Goal: Transaction & Acquisition: Purchase product/service

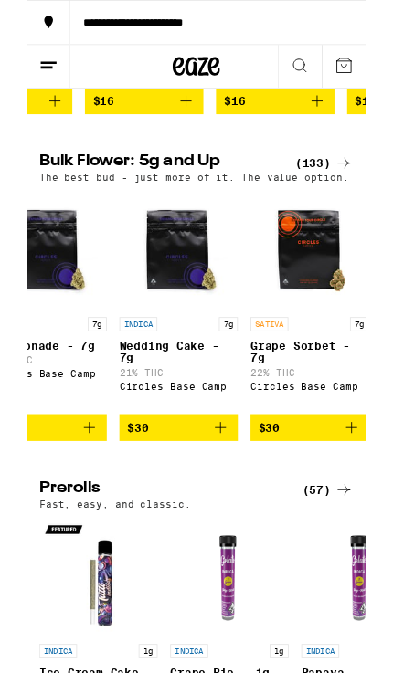
scroll to position [0, 1275]
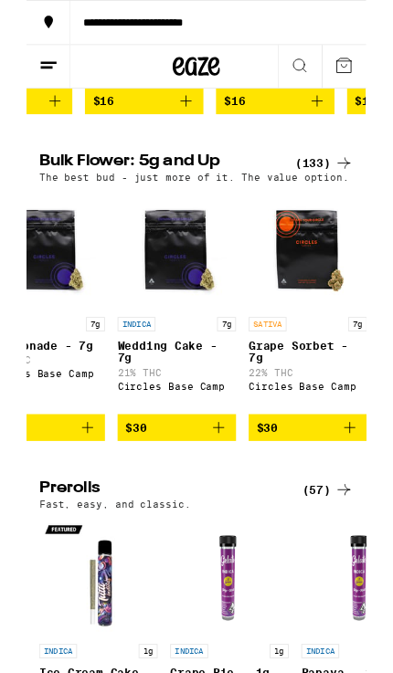
click at [166, 323] on img "Open page for Wedding Cake - 7g from Circles Base Camp" at bounding box center [173, 289] width 137 height 137
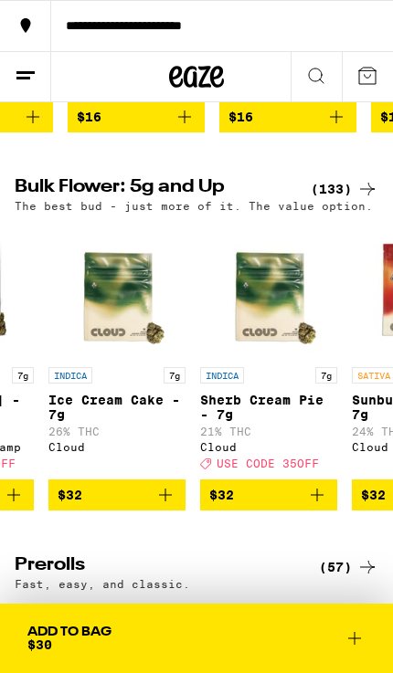
scroll to position [0, 2089]
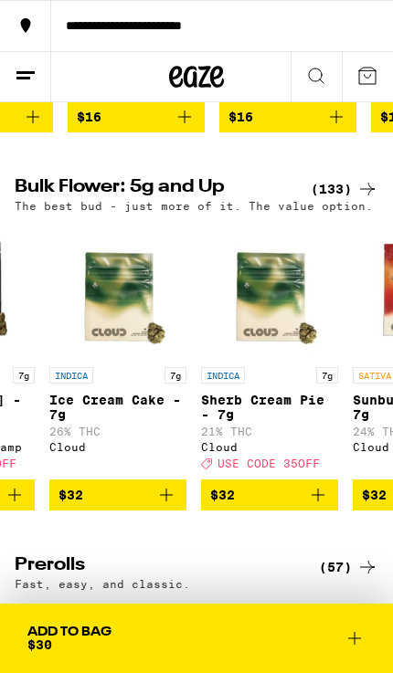
click at [115, 351] on img "Open page for Ice Cream Cake - 7g from Cloud" at bounding box center [117, 289] width 137 height 137
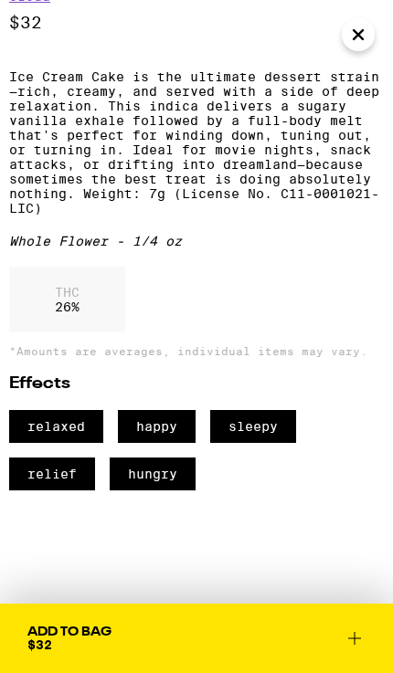
scroll to position [508, 0]
